Goal: Task Accomplishment & Management: Manage account settings

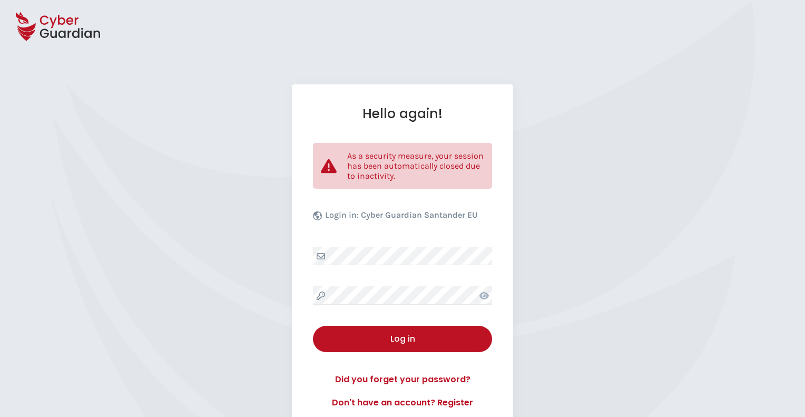
select select "English"
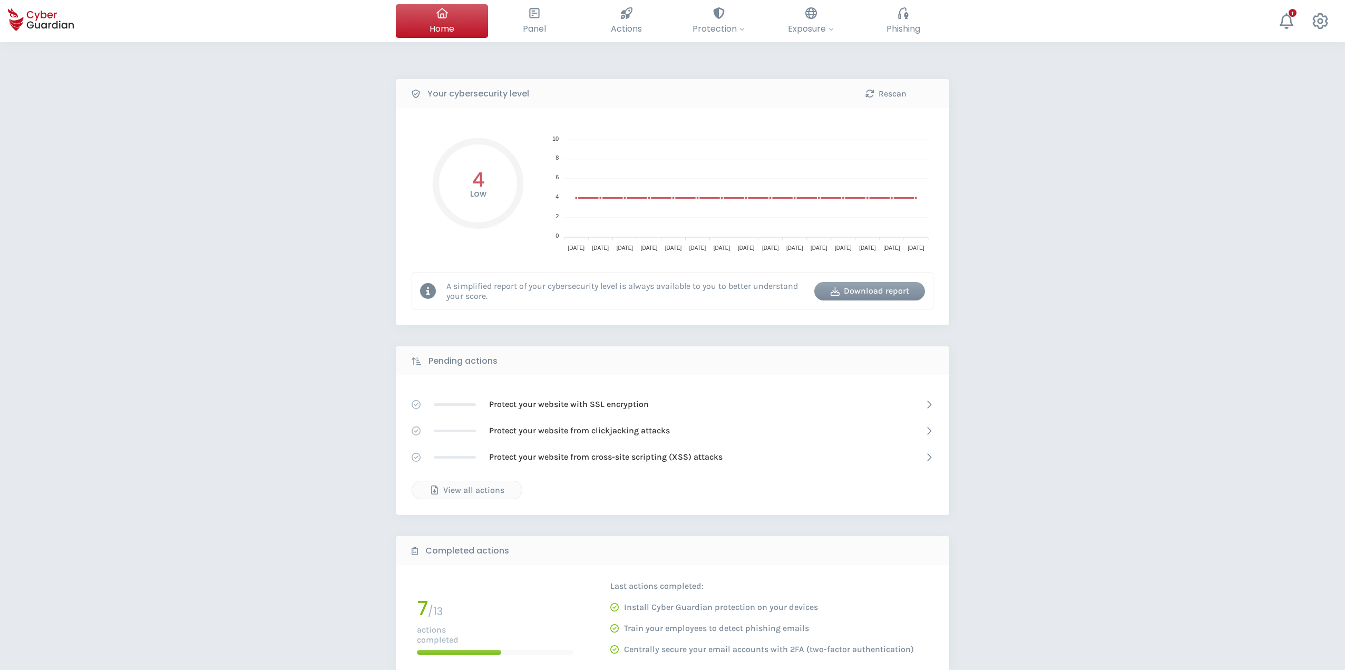
select select "English"
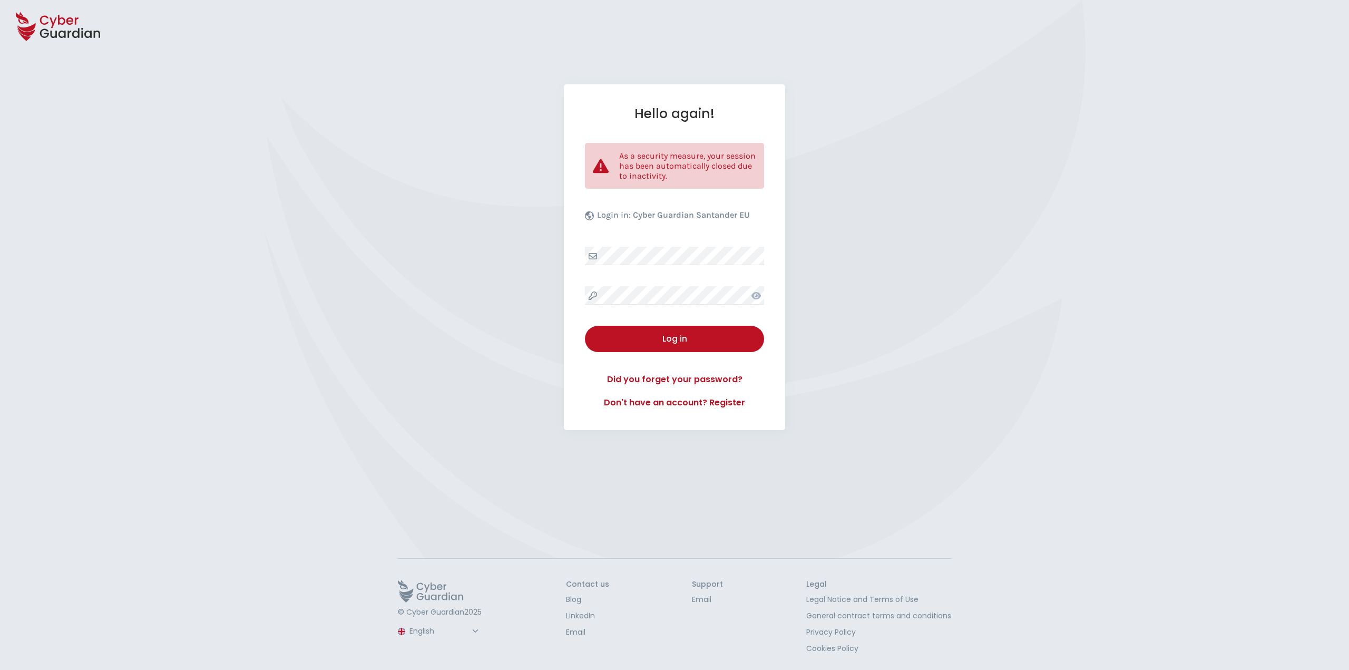
select select "English"
